Goal: Book appointment/travel/reservation

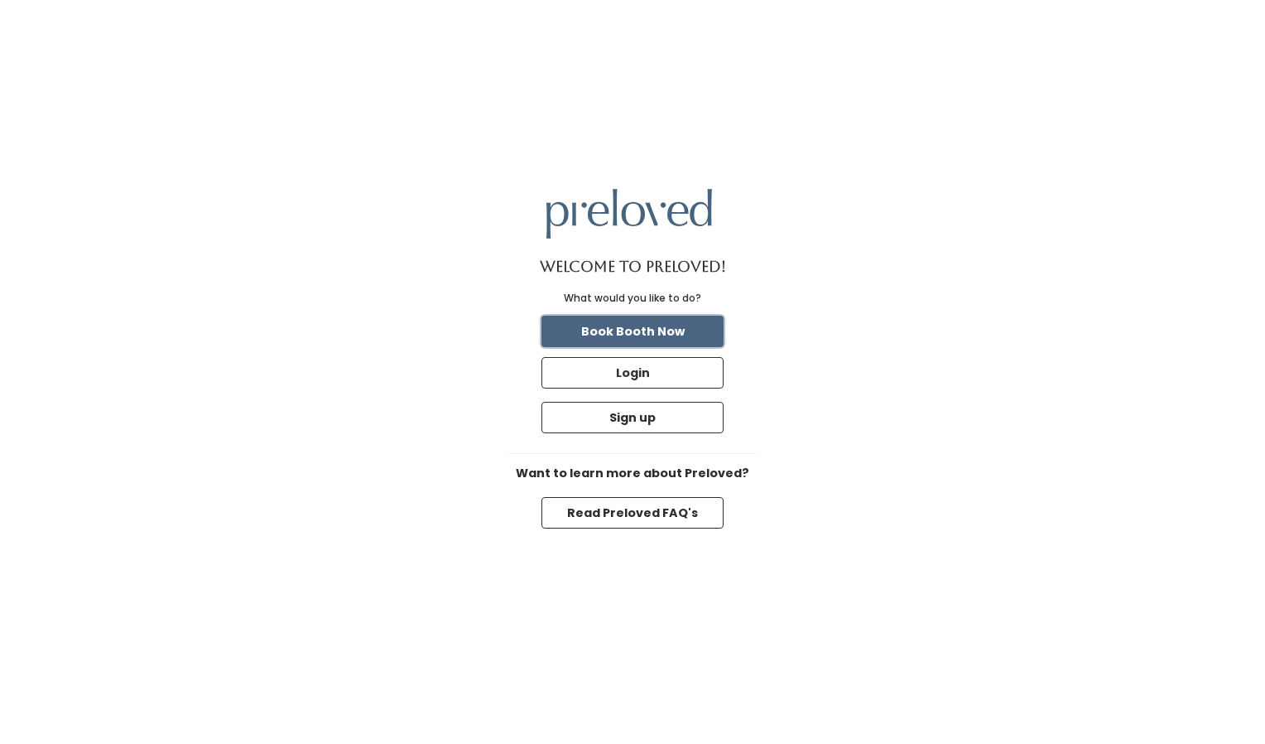
click at [634, 318] on button "Book Booth Now" at bounding box center [633, 330] width 182 height 31
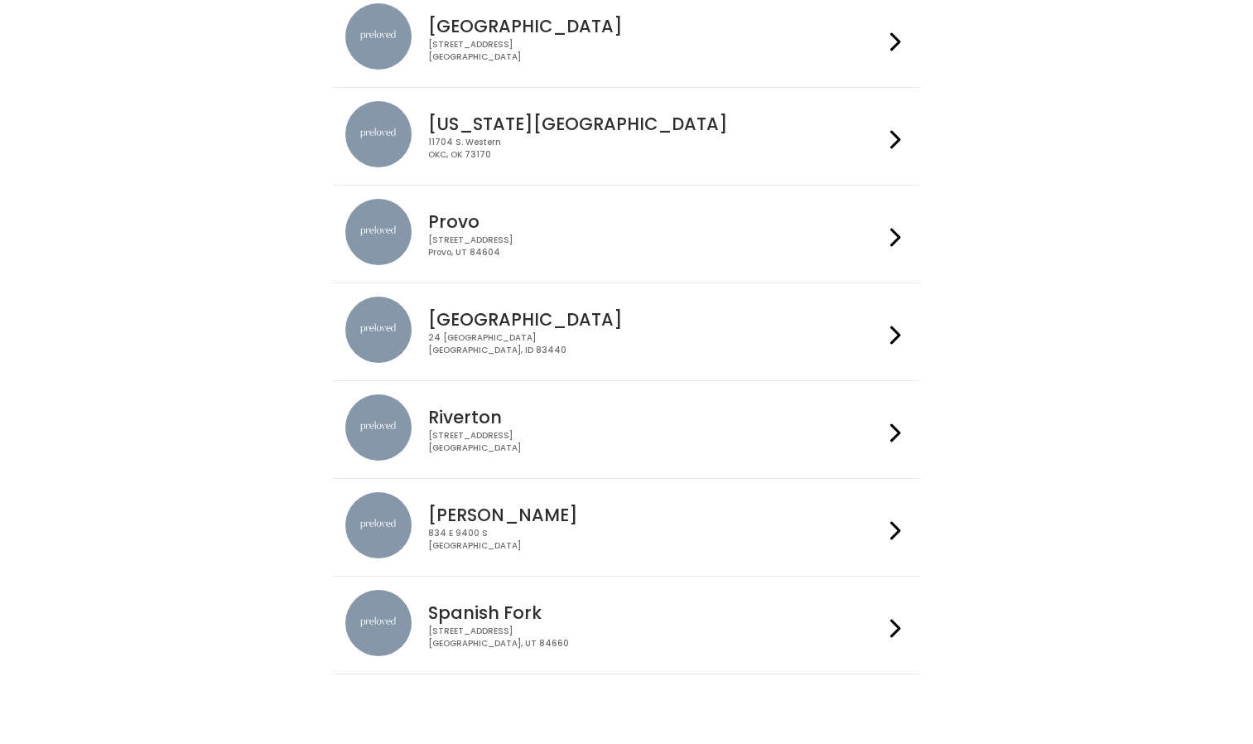
scroll to position [413, 0]
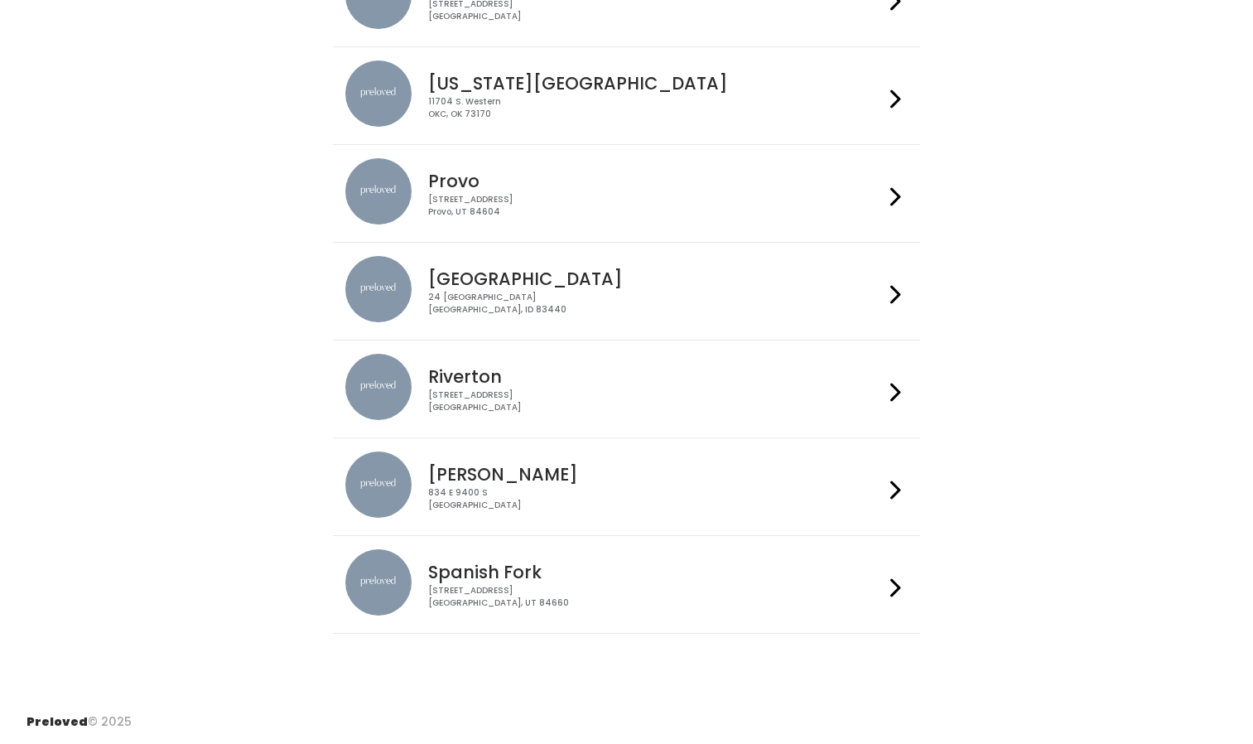
click at [898, 192] on icon at bounding box center [895, 197] width 11 height 24
